Goal: Navigation & Orientation: Find specific page/section

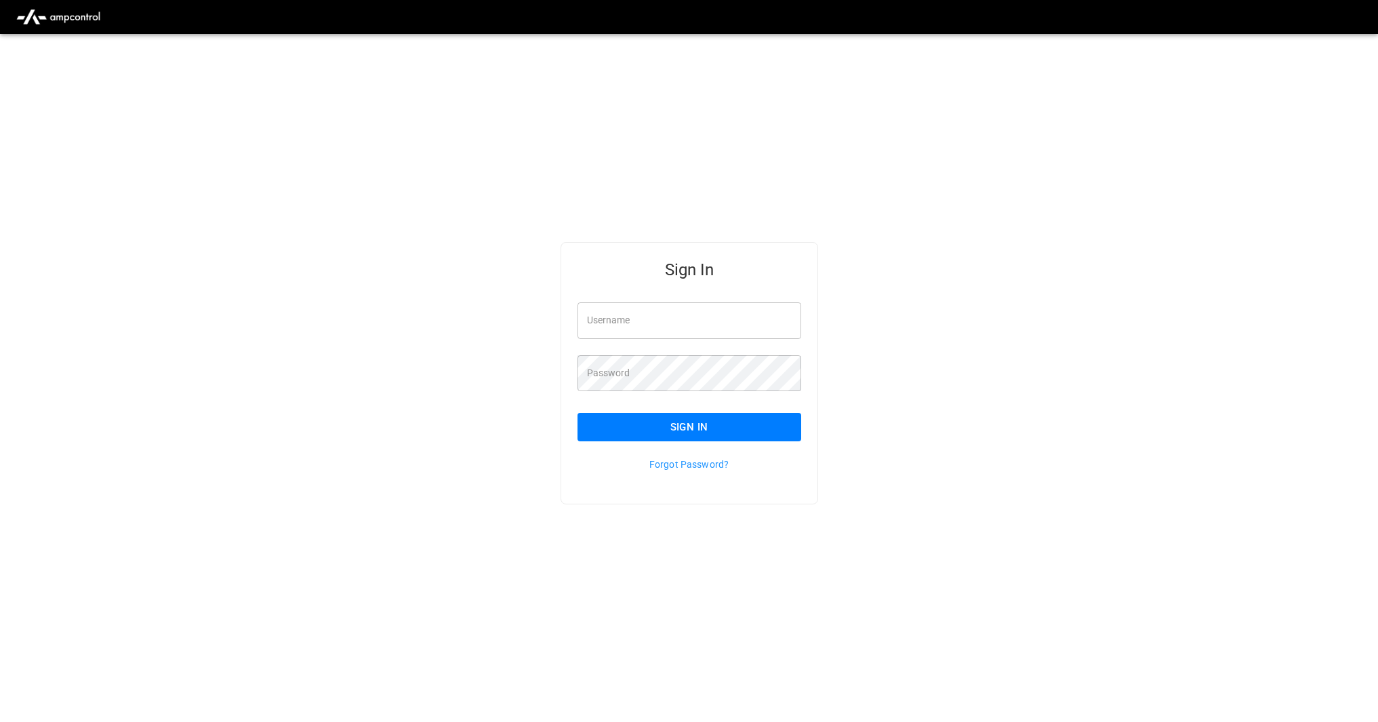
type input "*********"
click at [663, 426] on button "Sign In" at bounding box center [690, 427] width 224 height 28
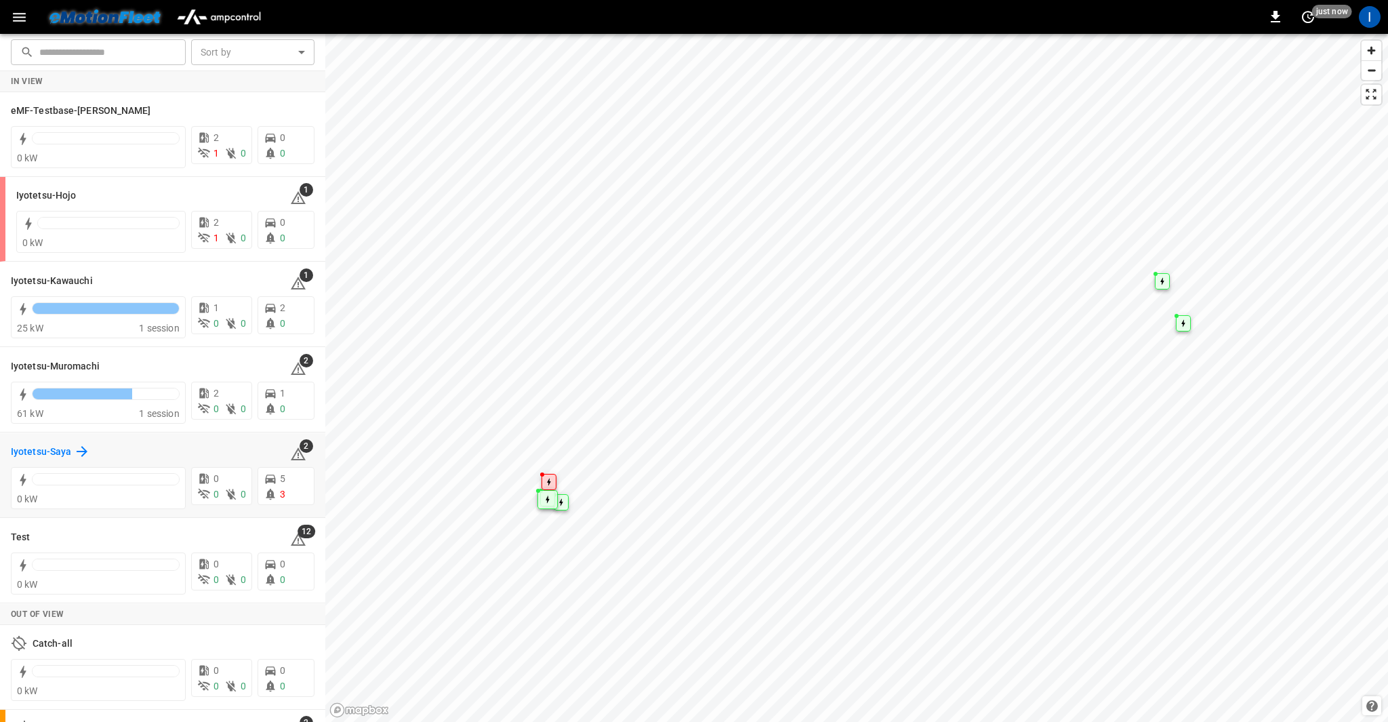
click at [41, 456] on h6 "Iyotetsu-Saya" at bounding box center [41, 452] width 60 height 15
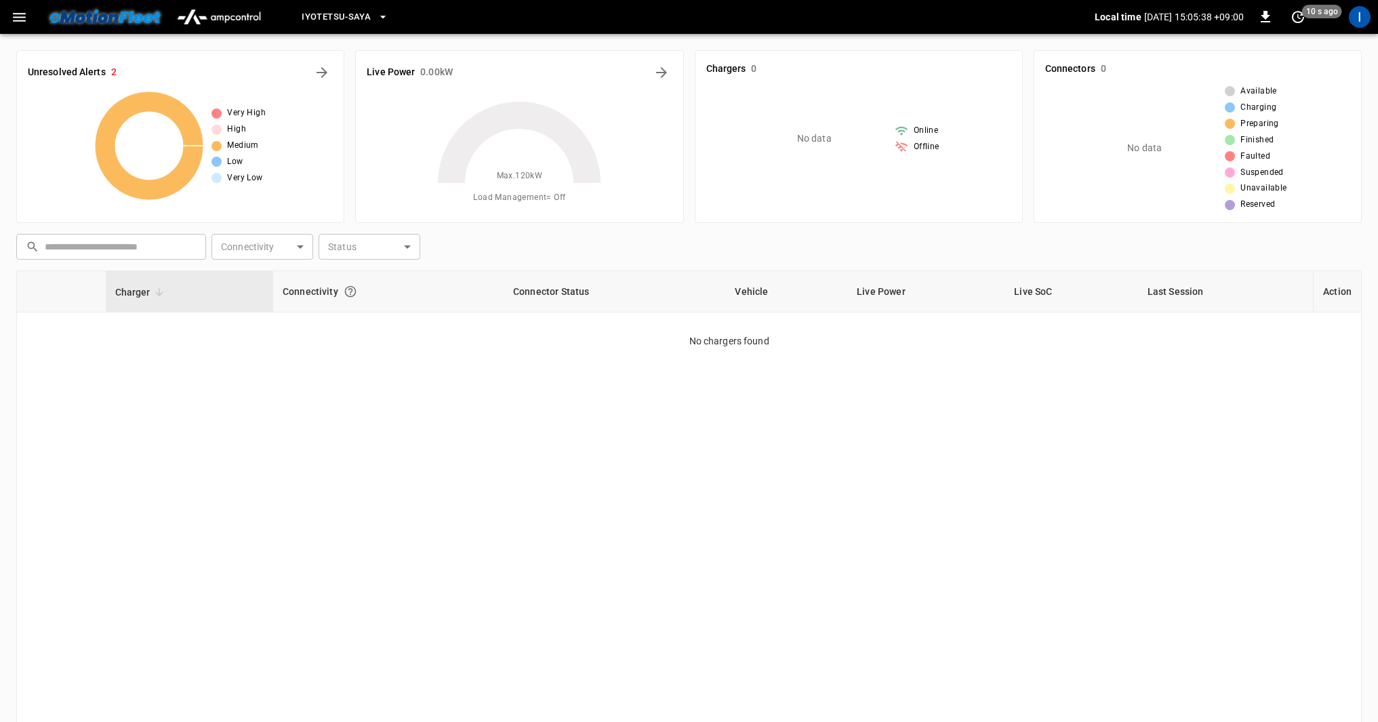
click at [373, 16] on button "Iyotetsu-Saya" at bounding box center [345, 17] width 98 height 26
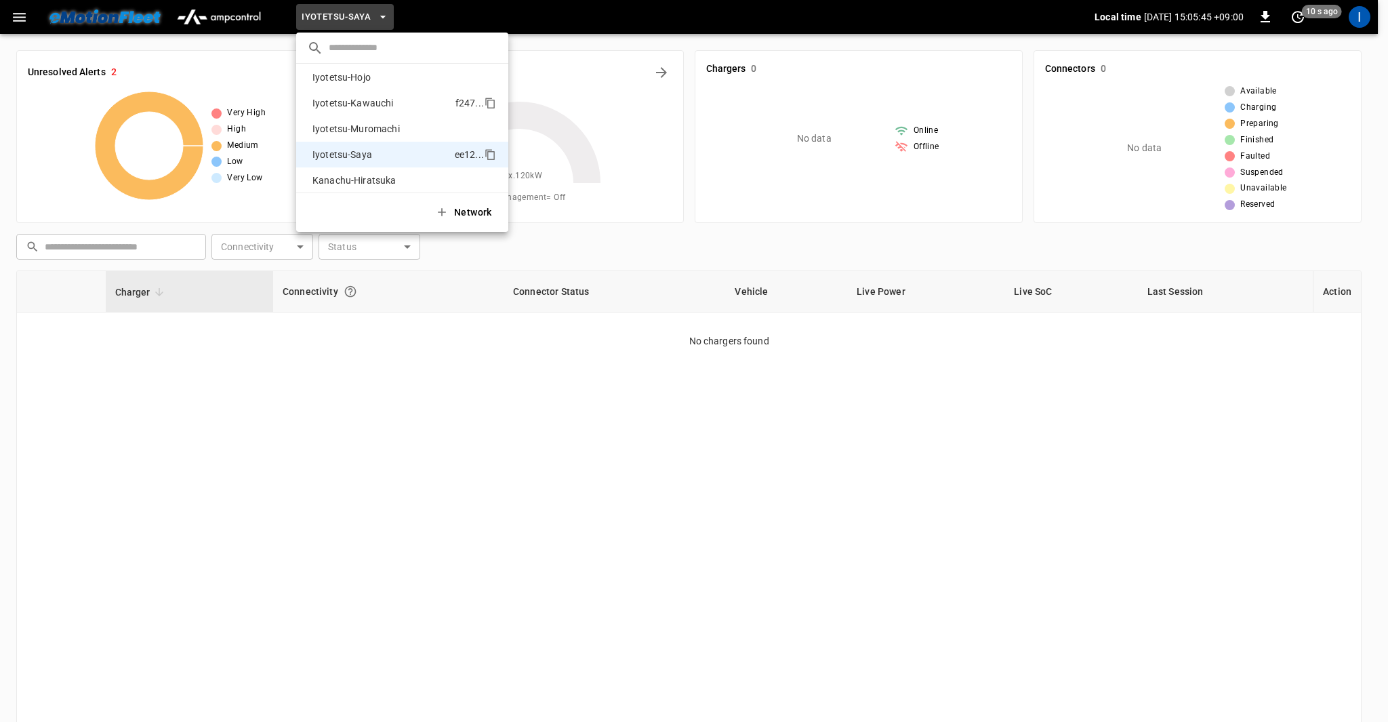
scroll to position [61, 0]
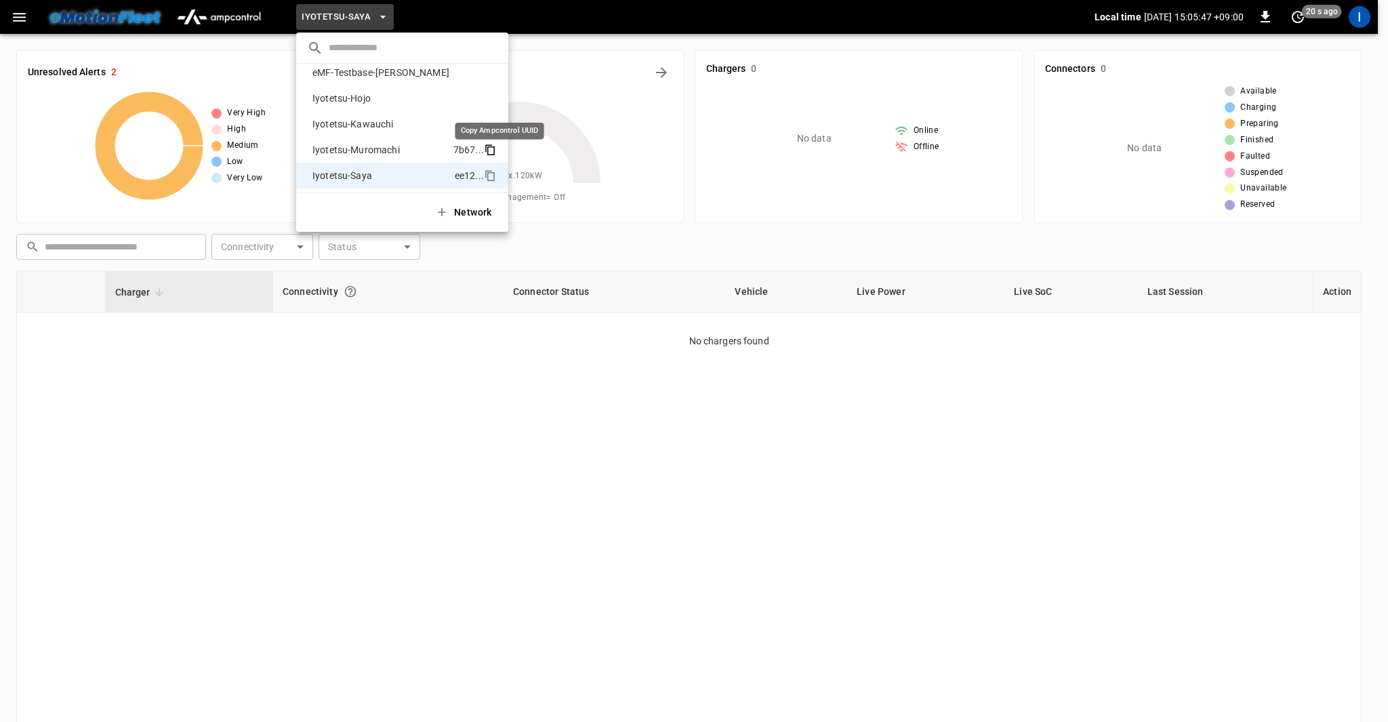
click at [492, 148] on icon "copy" at bounding box center [488, 148] width 7 height 7
click at [495, 174] on icon "copy" at bounding box center [490, 175] width 12 height 12
click at [495, 176] on icon "copy" at bounding box center [490, 176] width 7 height 9
